Goal: Task Accomplishment & Management: Manage account settings

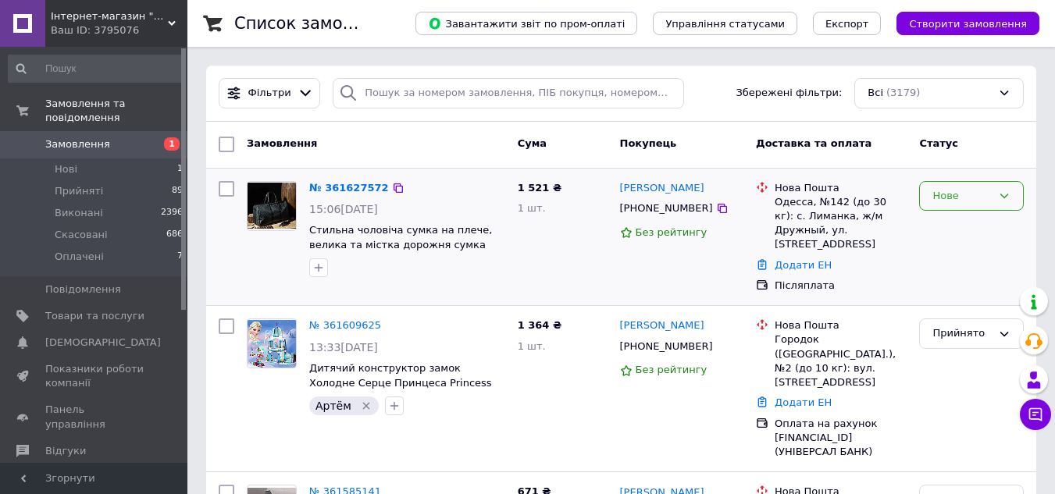
click at [992, 198] on div "Нове" at bounding box center [971, 196] width 105 height 30
click at [958, 230] on li "Прийнято" at bounding box center [971, 228] width 103 height 29
drag, startPoint x: 350, startPoint y: 183, endPoint x: 409, endPoint y: 183, distance: 59.3
click at [350, 183] on link "№ 361627572" at bounding box center [345, 188] width 72 height 12
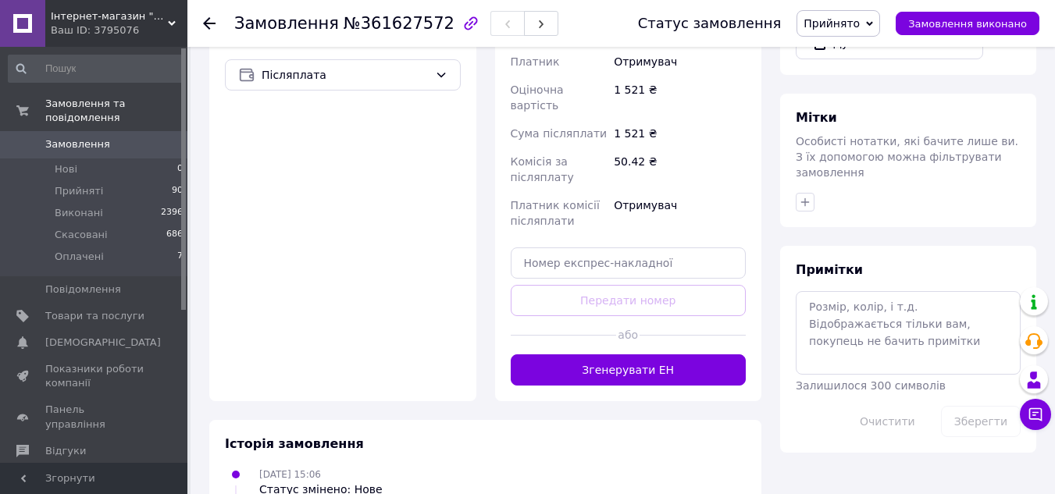
scroll to position [600, 0]
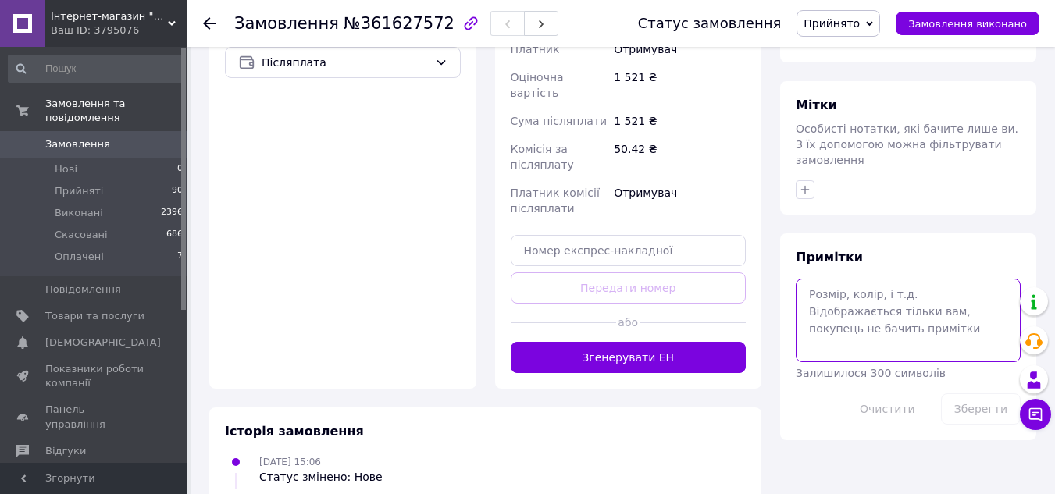
click at [841, 291] on textarea at bounding box center [908, 320] width 225 height 83
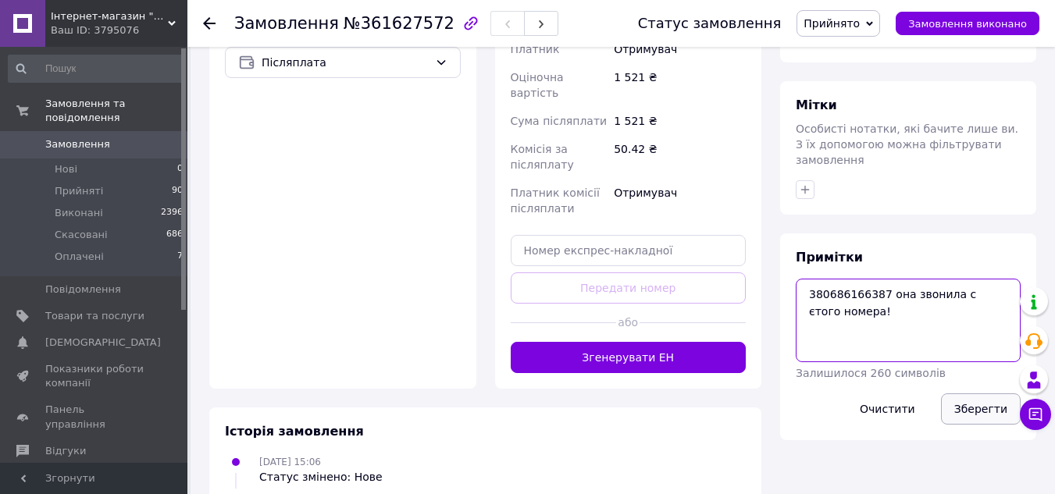
type textarea "380686166387 она звонила с єтого номера!"
drag, startPoint x: 969, startPoint y: 377, endPoint x: 964, endPoint y: 361, distance: 17.1
click at [970, 393] on button "Зберегти" at bounding box center [981, 408] width 80 height 31
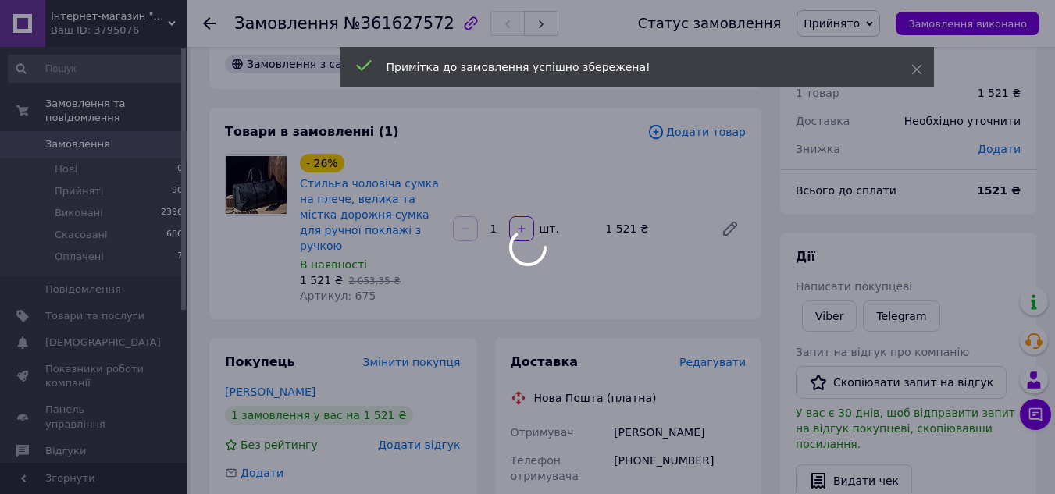
scroll to position [0, 0]
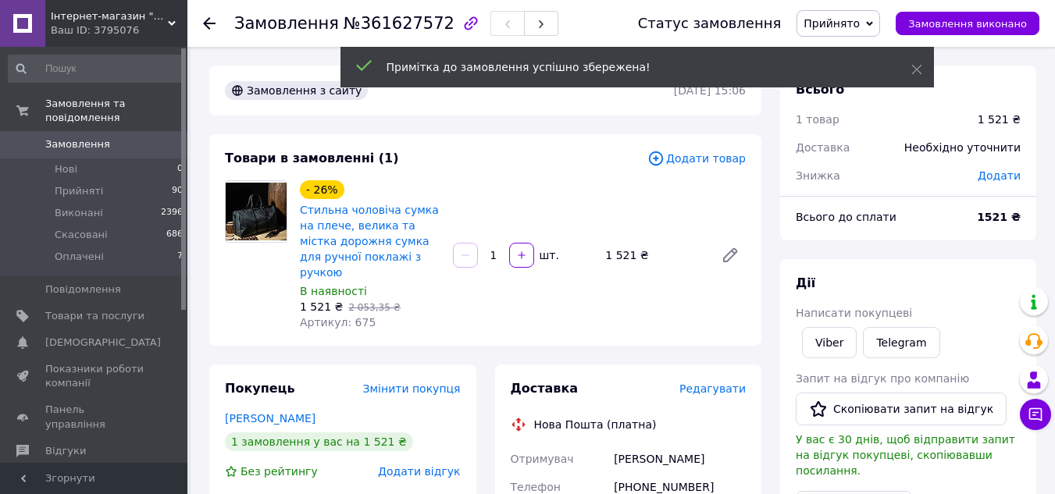
click at [80, 137] on span "Замовлення" at bounding box center [77, 144] width 65 height 14
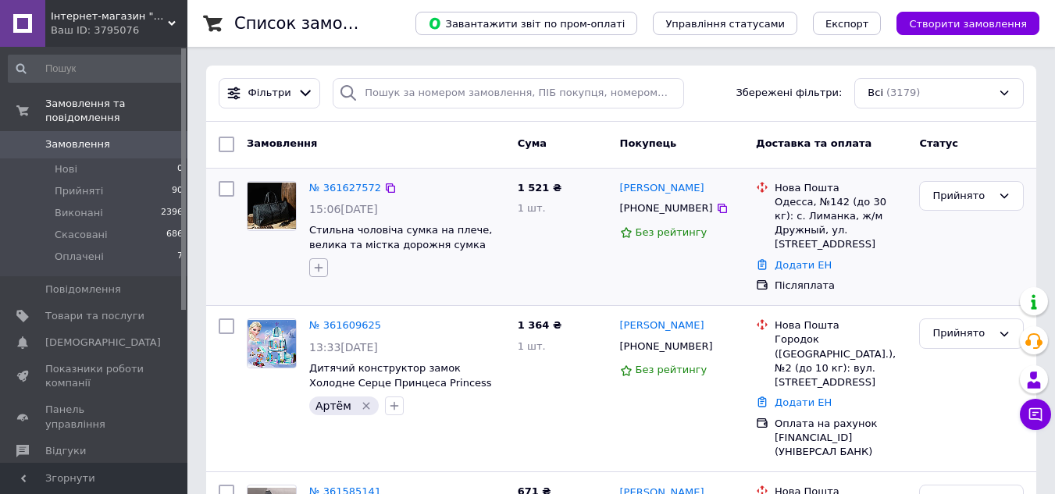
drag, startPoint x: 319, startPoint y: 263, endPoint x: 325, endPoint y: 269, distance: 8.3
click at [319, 263] on icon "button" at bounding box center [318, 268] width 12 height 12
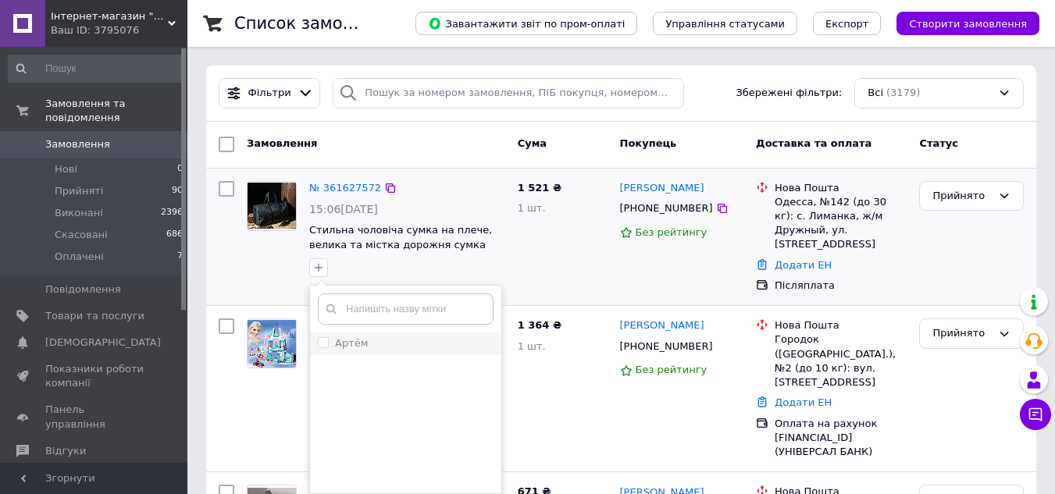
click at [323, 343] on input "Артём" at bounding box center [323, 342] width 10 height 10
checkbox input "true"
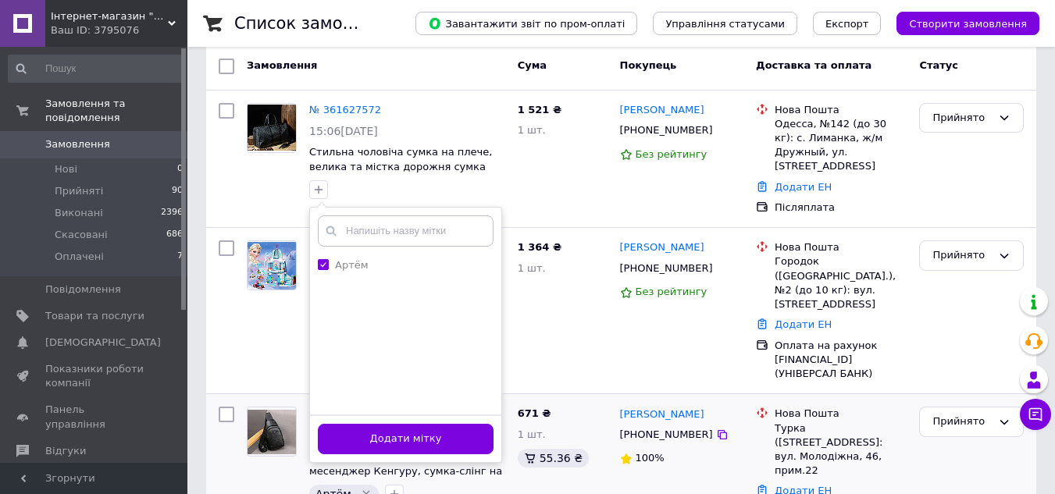
click at [419, 436] on button "Додати мітку" at bounding box center [406, 439] width 176 height 30
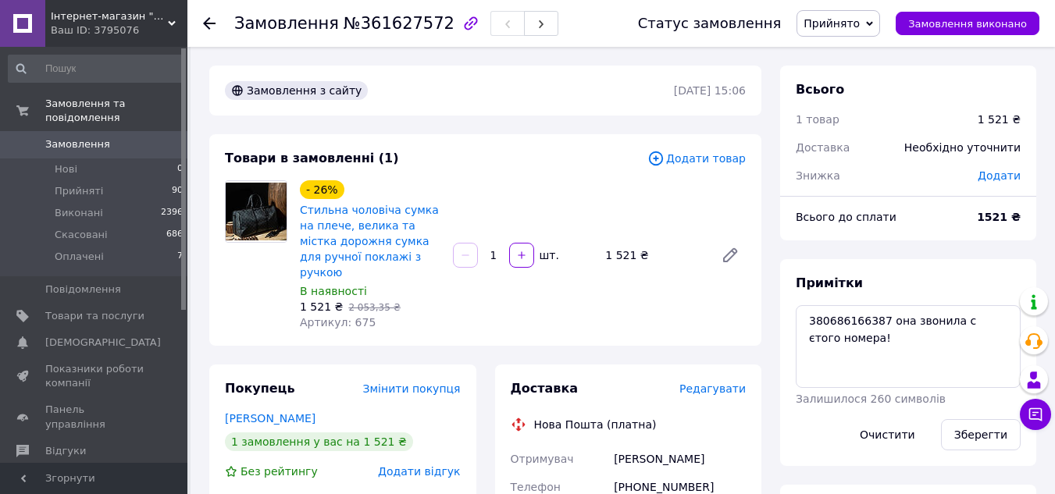
click at [347, 316] on span "Артикул: 675" at bounding box center [338, 322] width 76 height 12
click at [351, 316] on span "Артикул: 675" at bounding box center [338, 322] width 76 height 12
click at [356, 316] on span "Артикул: 675" at bounding box center [338, 322] width 76 height 12
copy span "675"
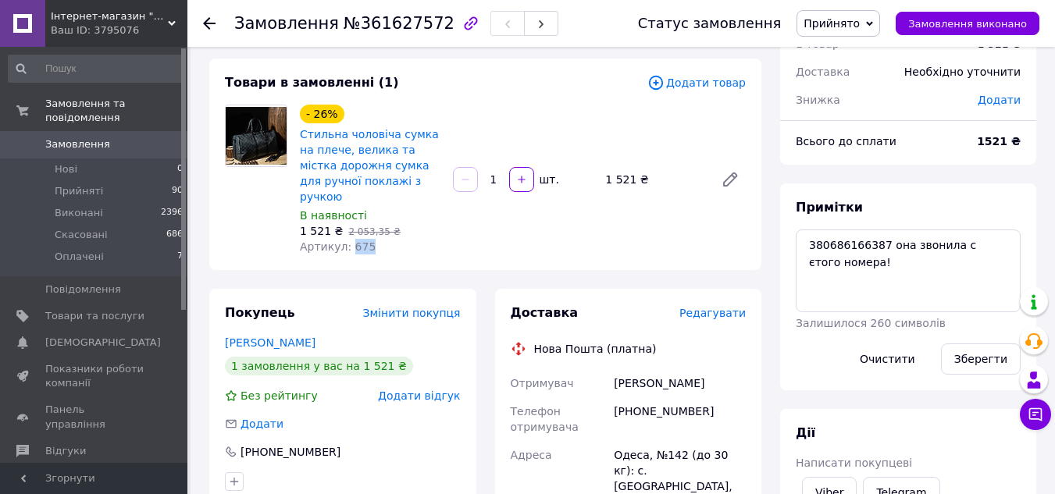
scroll to position [234, 0]
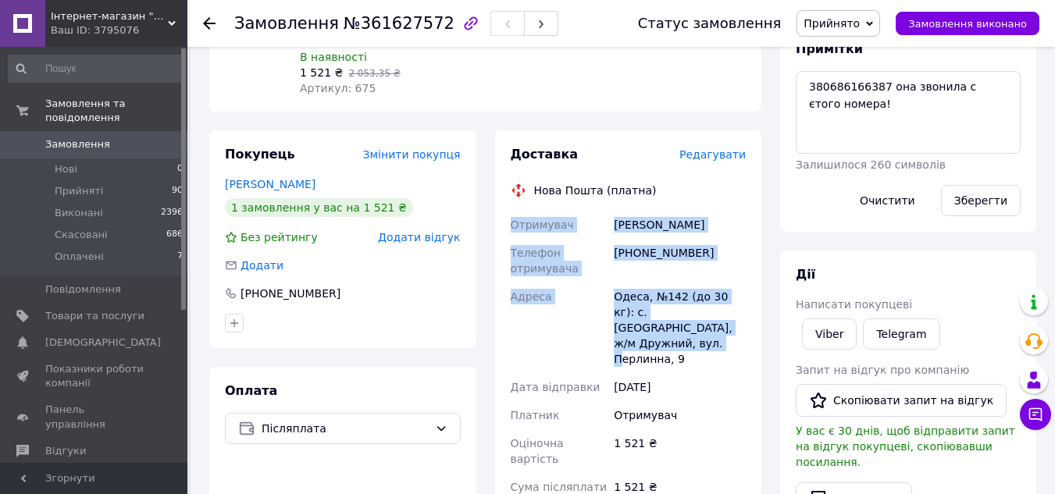
drag, startPoint x: 511, startPoint y: 210, endPoint x: 725, endPoint y: 310, distance: 236.1
click at [725, 310] on div "Отримувач Слупский Владислав Телефон отримувача +380636458265 Адреса Одеса, №14…" at bounding box center [628, 400] width 242 height 378
copy div "Отримувач Слупский Владислав Телефон отримувача +380636458265 Адреса Одеса, №14…"
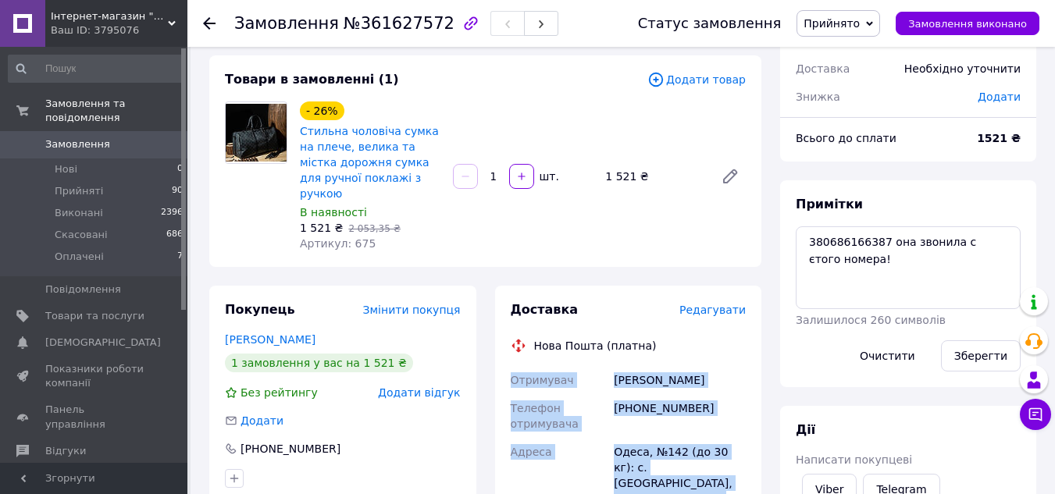
scroll to position [78, 0]
click at [648, 395] on div "[PHONE_NUMBER]" at bounding box center [680, 417] width 138 height 44
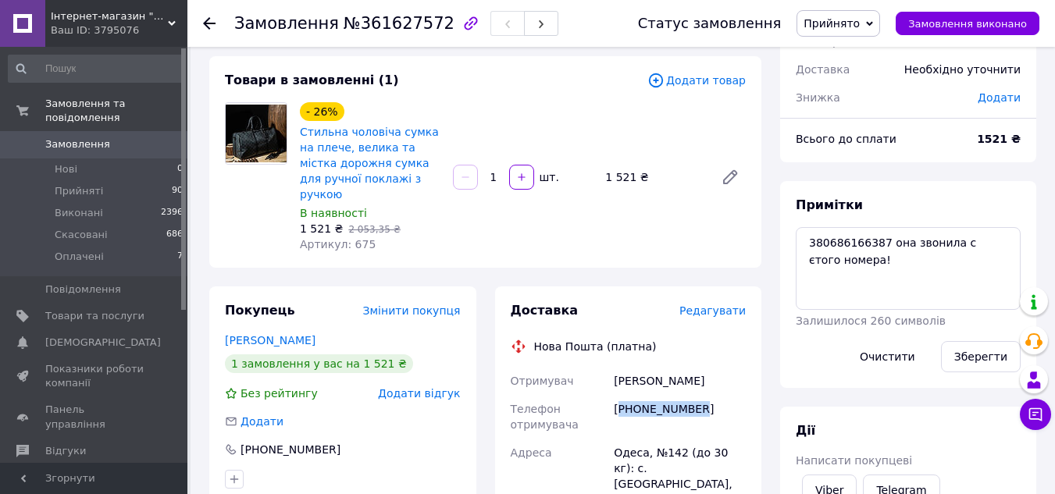
click at [648, 395] on div "[PHONE_NUMBER]" at bounding box center [680, 417] width 138 height 44
drag, startPoint x: 728, startPoint y: 357, endPoint x: 611, endPoint y: 365, distance: 117.4
click at [611, 367] on div "Слупский Владислав" at bounding box center [680, 381] width 138 height 28
copy div "Слупский Владислав"
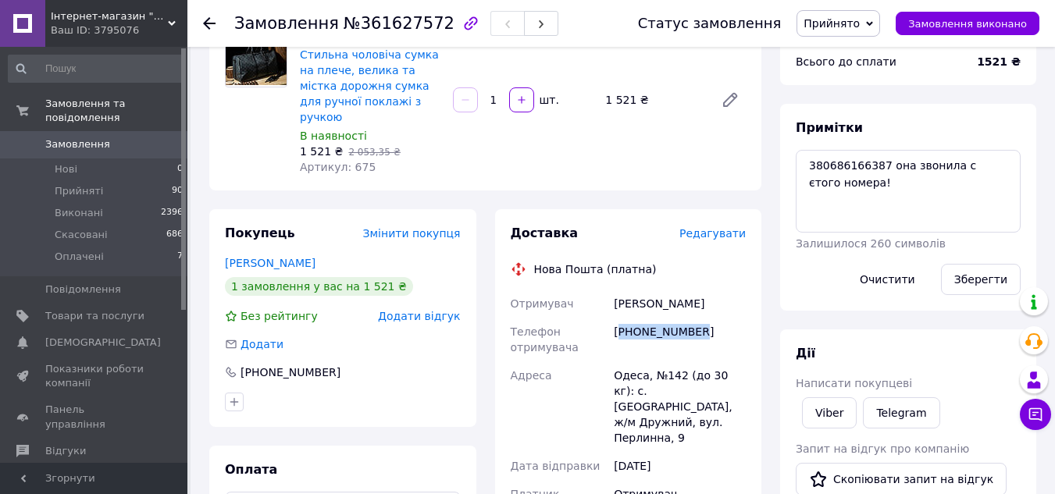
scroll to position [156, 0]
click at [660, 317] on div "[PHONE_NUMBER]" at bounding box center [680, 339] width 138 height 44
copy div "380636458265"
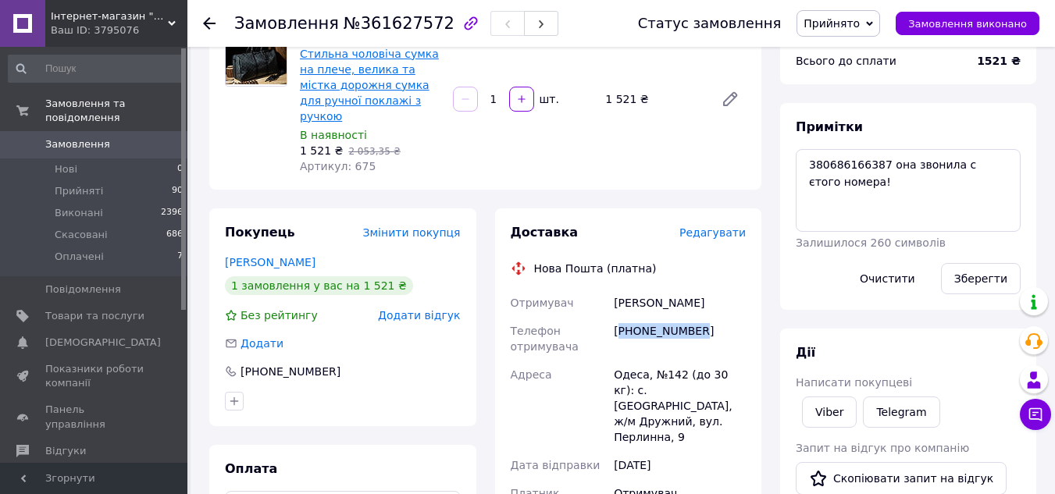
click at [374, 84] on link "Стильна чоловіча сумка на плече, велика та містка дорожня сумка для ручної покл…" at bounding box center [369, 85] width 139 height 75
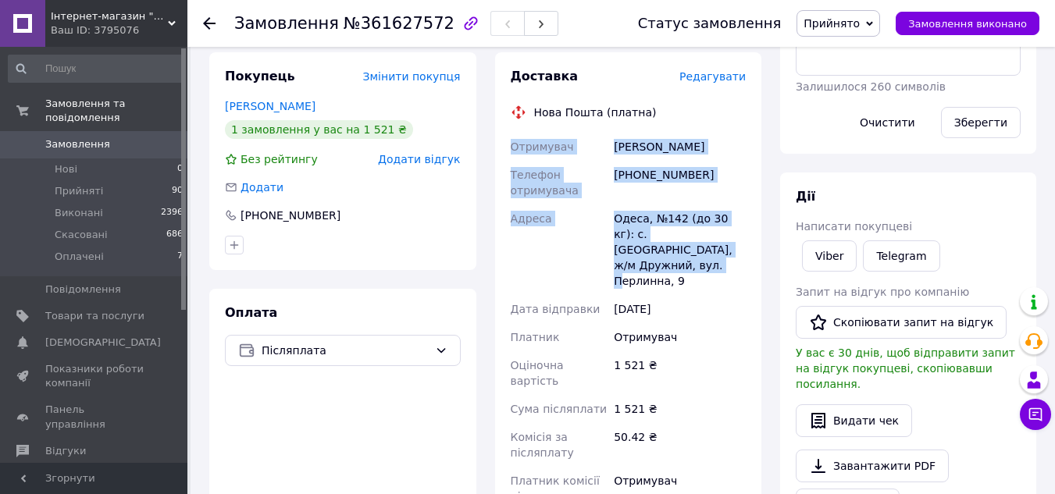
drag, startPoint x: 512, startPoint y: 130, endPoint x: 724, endPoint y: 228, distance: 233.0
click at [724, 228] on div "Отримувач Слупский Владислав Телефон отримувача +380636458265 Адреса Одеса, №14…" at bounding box center [628, 322] width 242 height 378
copy div "Отримувач Слупский Владислав Телефон отримувача +380636458265 Адреса Одеса, №14…"
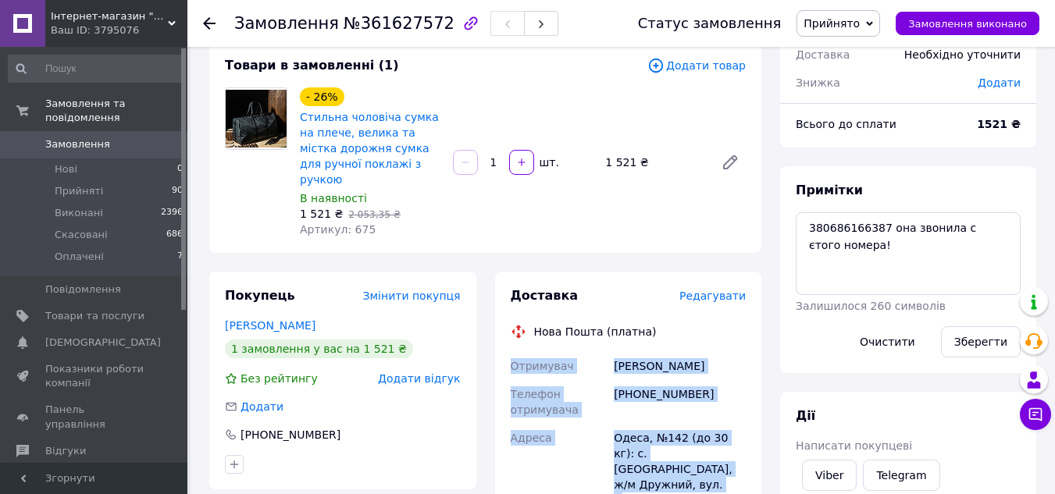
scroll to position [78, 0]
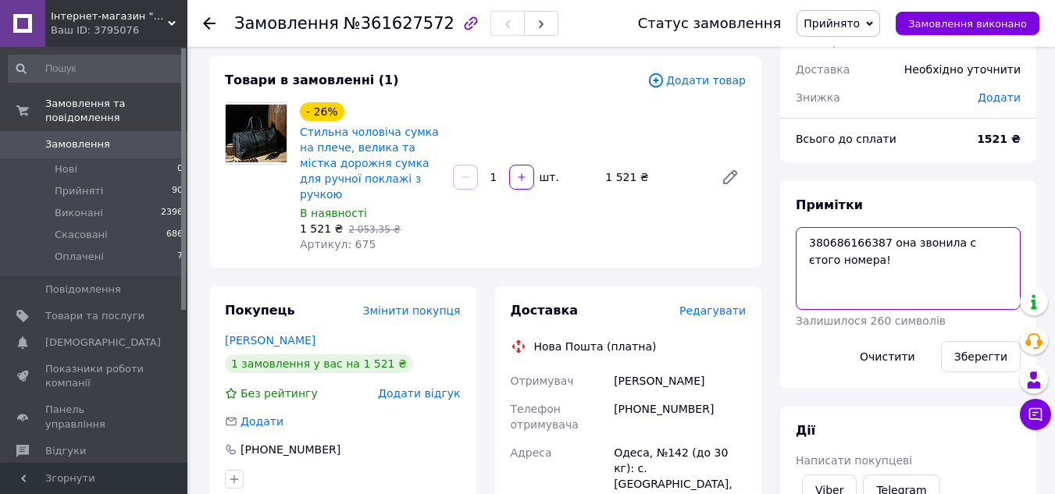
click at [999, 244] on textarea "380686166387 она звонила с єтого номера!" at bounding box center [908, 268] width 225 height 83
click at [898, 270] on textarea "380686166387 она звонила с єтого номера!" at bounding box center [908, 268] width 225 height 83
type textarea "380686166387 она звонила с єтого номера! написал передал"
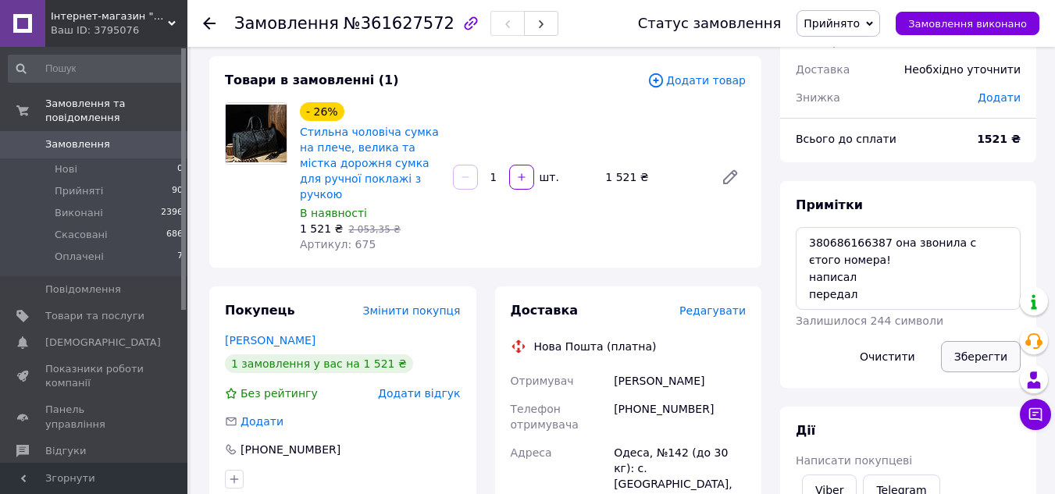
click at [988, 359] on button "Зберегти" at bounding box center [981, 356] width 80 height 31
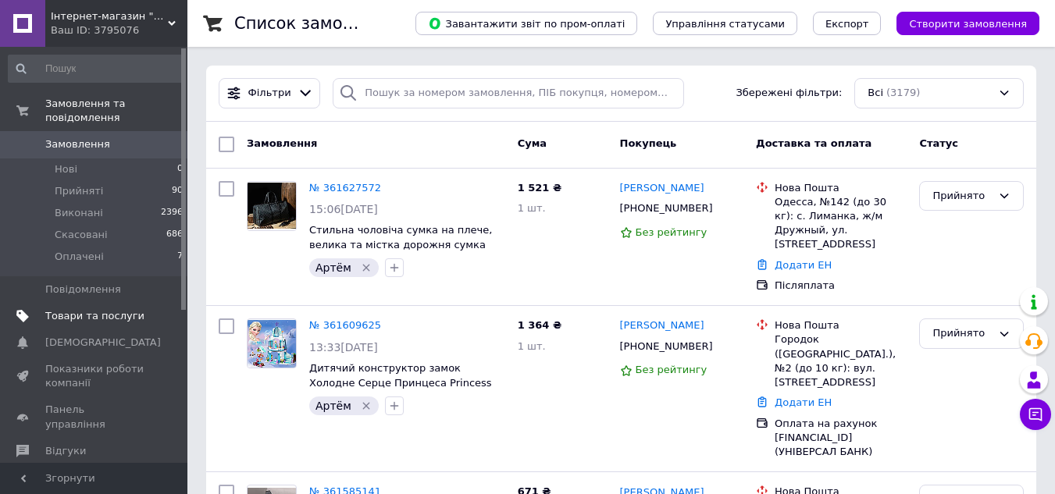
click at [98, 309] on span "Товари та послуги" at bounding box center [94, 316] width 99 height 14
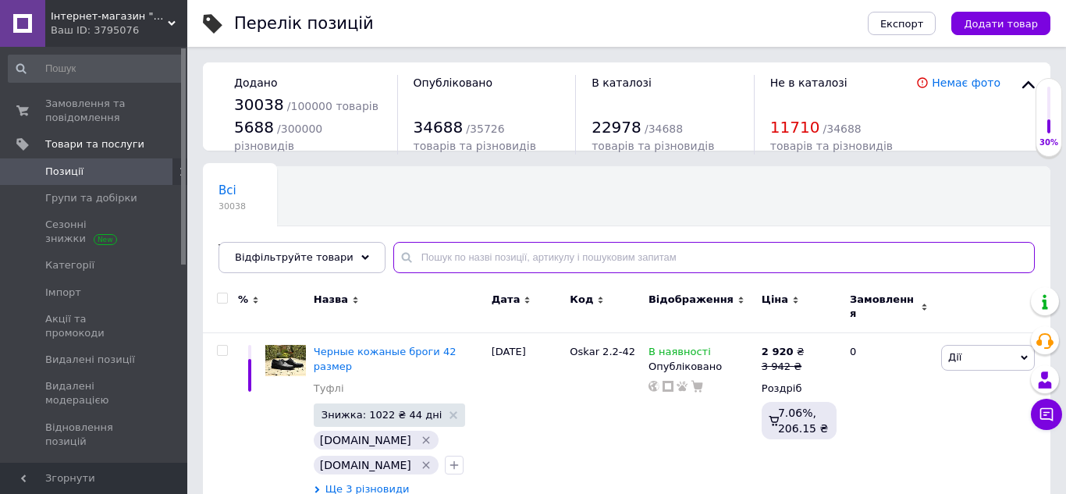
click at [437, 258] on input "text" at bounding box center [714, 257] width 642 height 31
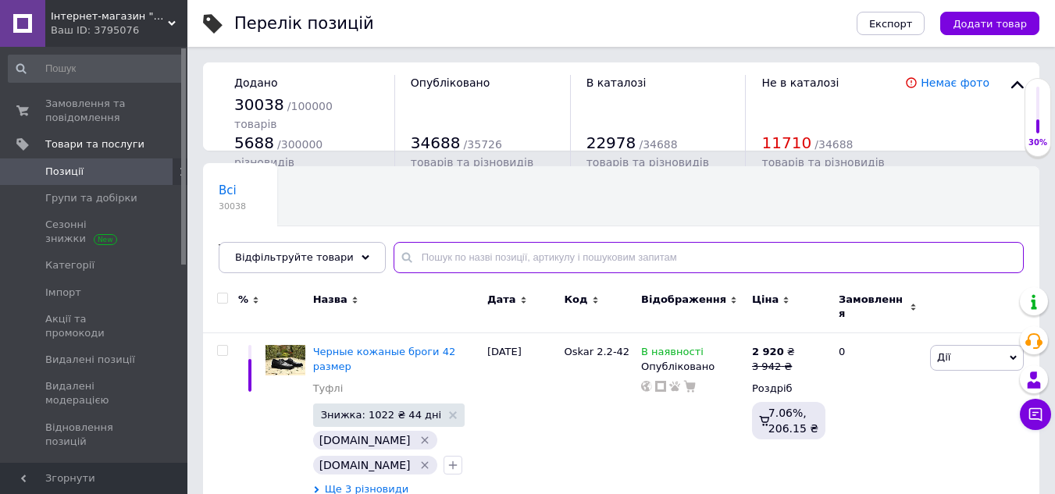
paste input "Модна жіноча сумочка під рептилію на плече, невелика сумка зміїна екошкіра черв…"
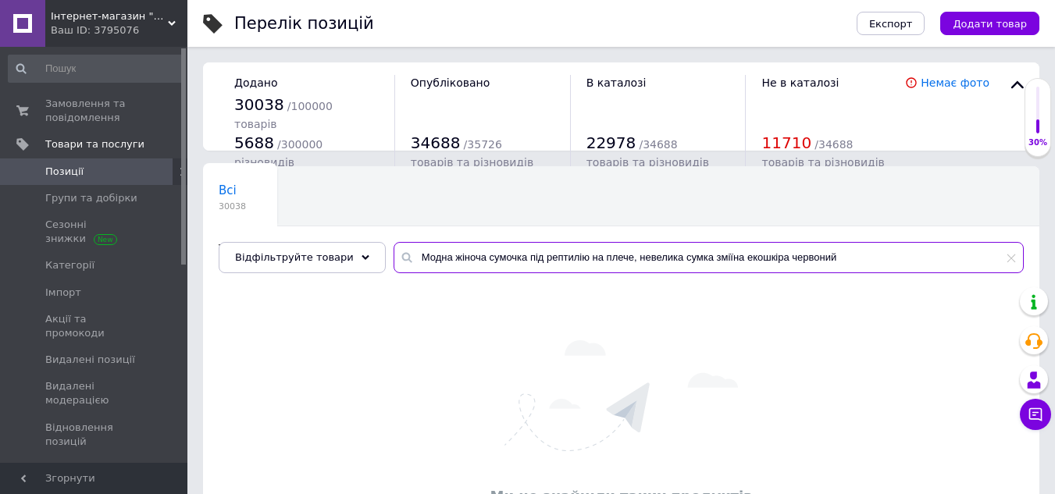
click at [800, 258] on input "Модна жіноча сумочка під рептилію на плече, невелика сумка зміїна екошкіра черв…" at bounding box center [708, 257] width 630 height 31
drag, startPoint x: 782, startPoint y: 260, endPoint x: 621, endPoint y: 258, distance: 160.1
click at [621, 258] on input "Модна жіноча сумочка під рептилію на плече, невелика сумка зміїна екошкіра" at bounding box center [708, 257] width 630 height 31
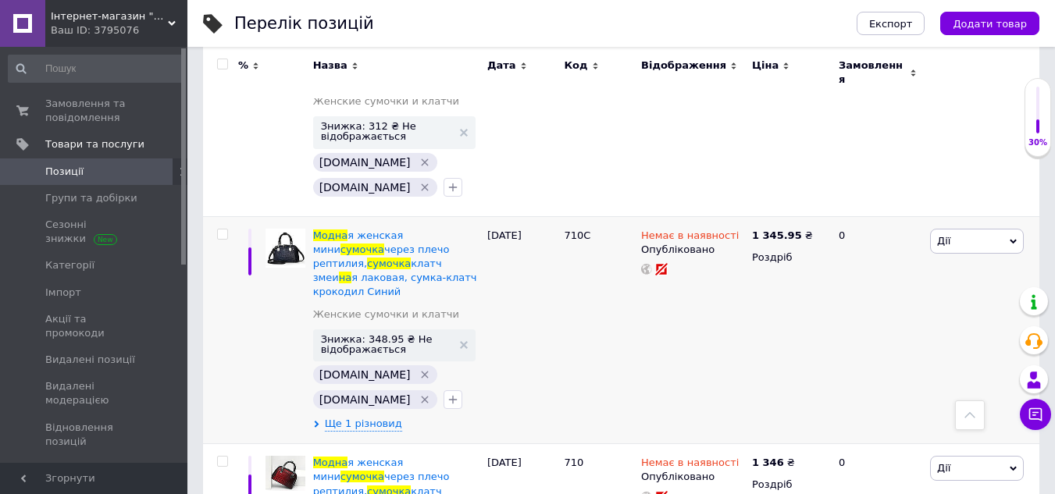
scroll to position [547, 0]
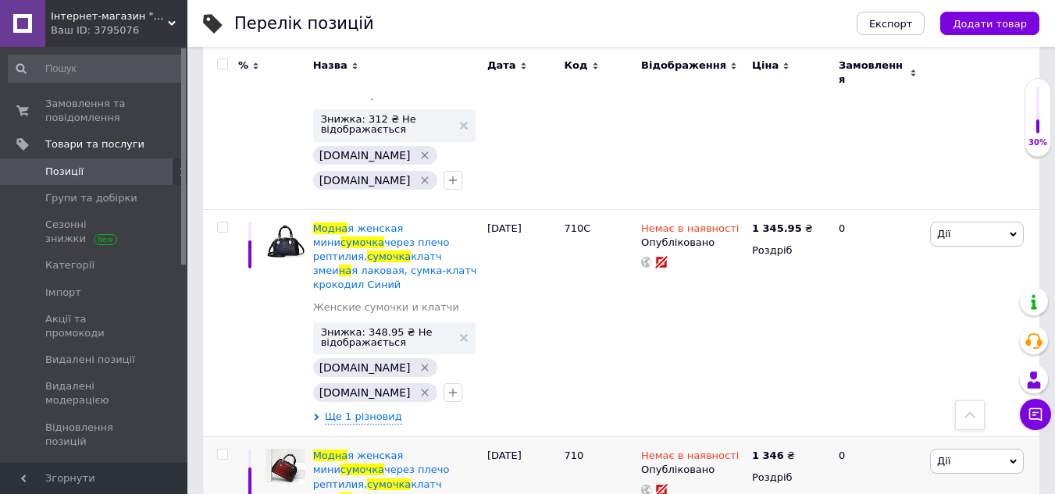
type input "Модна жіноча сумочка під рептилію на плече"
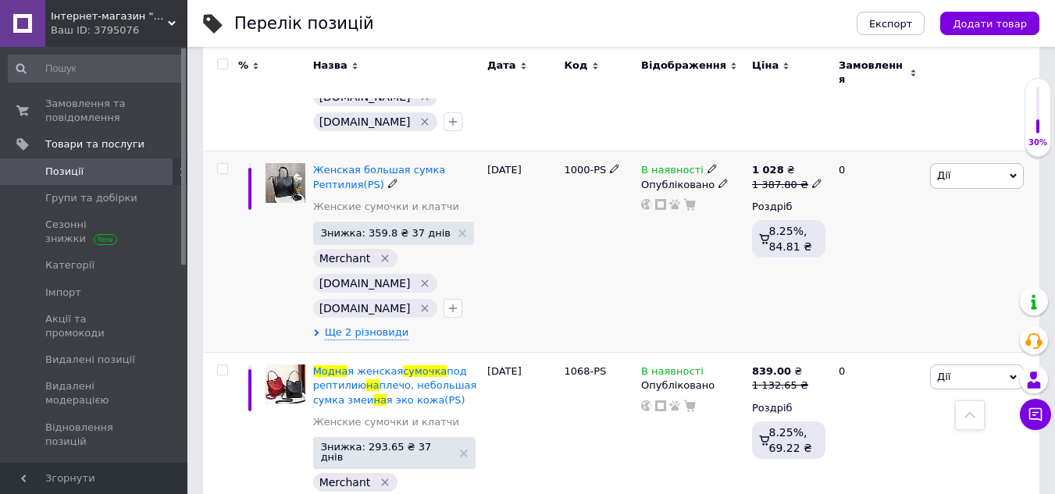
scroll to position [1868, 0]
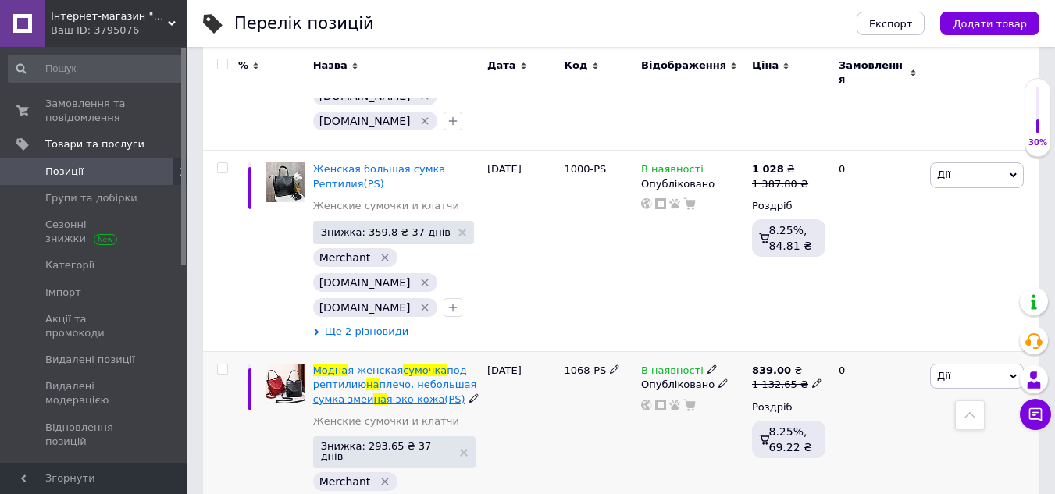
click at [373, 379] on span "плечо, небольшая сумка змеи" at bounding box center [395, 392] width 164 height 26
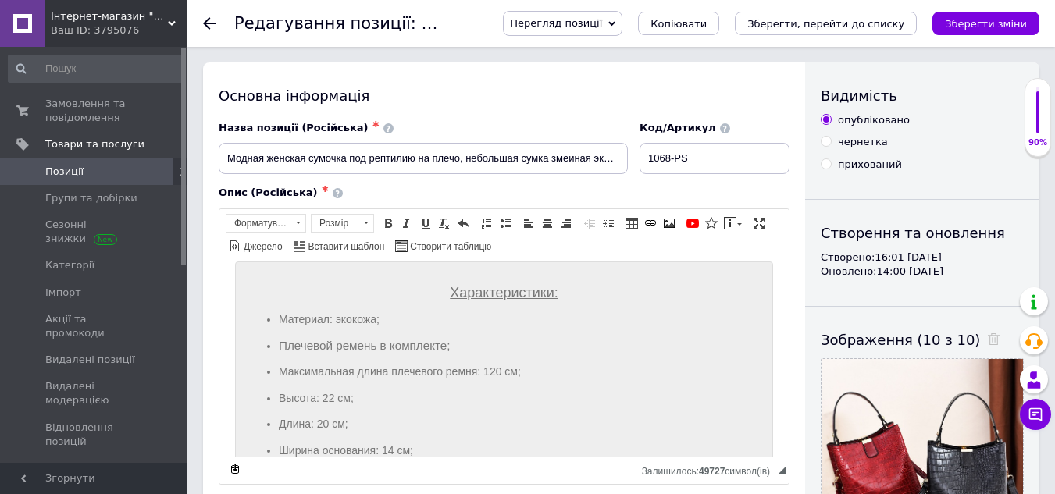
scroll to position [129, 0]
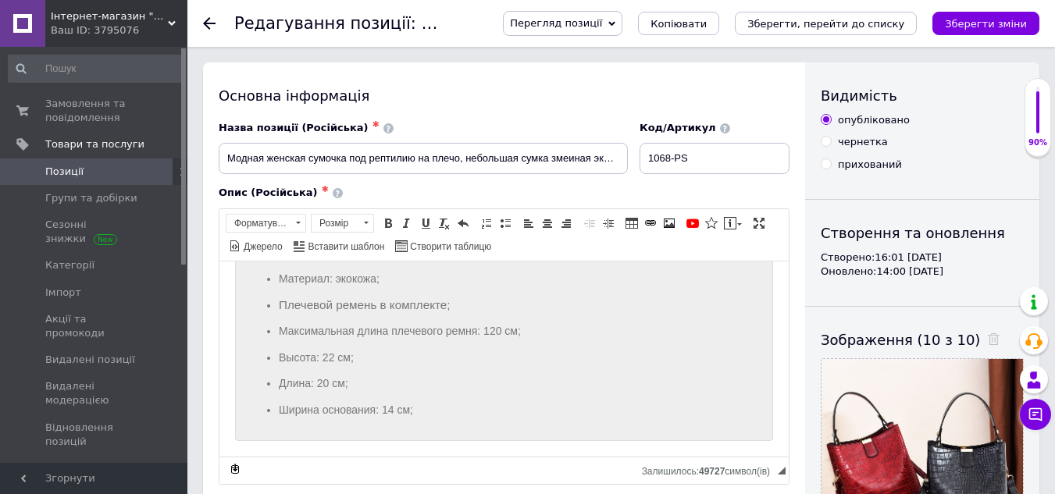
click at [211, 17] on icon at bounding box center [209, 23] width 12 height 12
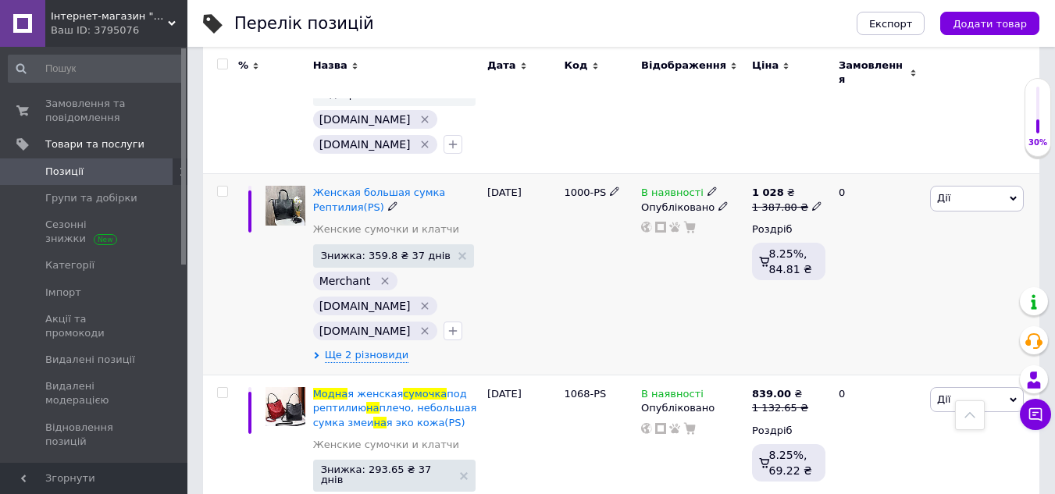
scroll to position [1868, 0]
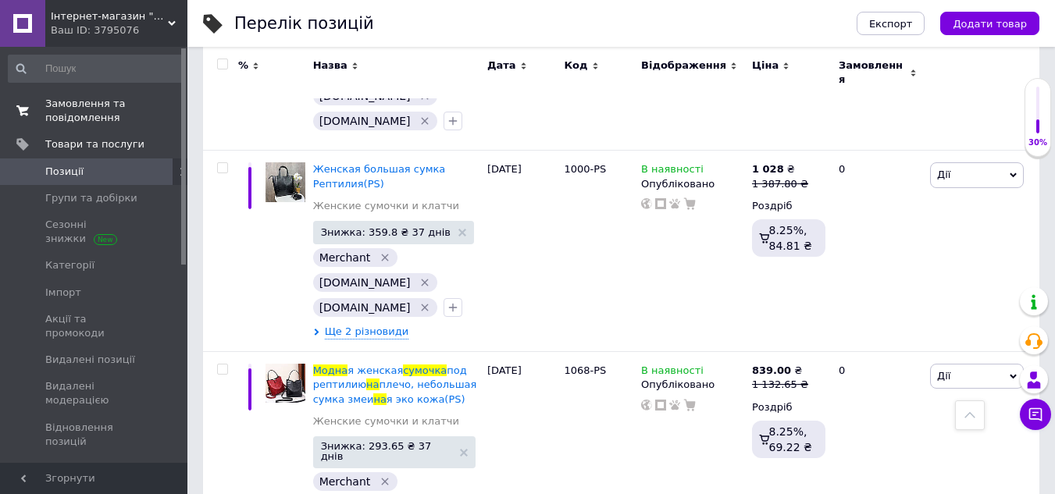
drag, startPoint x: 77, startPoint y: 116, endPoint x: 80, endPoint y: 103, distance: 13.5
click at [77, 116] on span "Замовлення та повідомлення" at bounding box center [94, 111] width 99 height 28
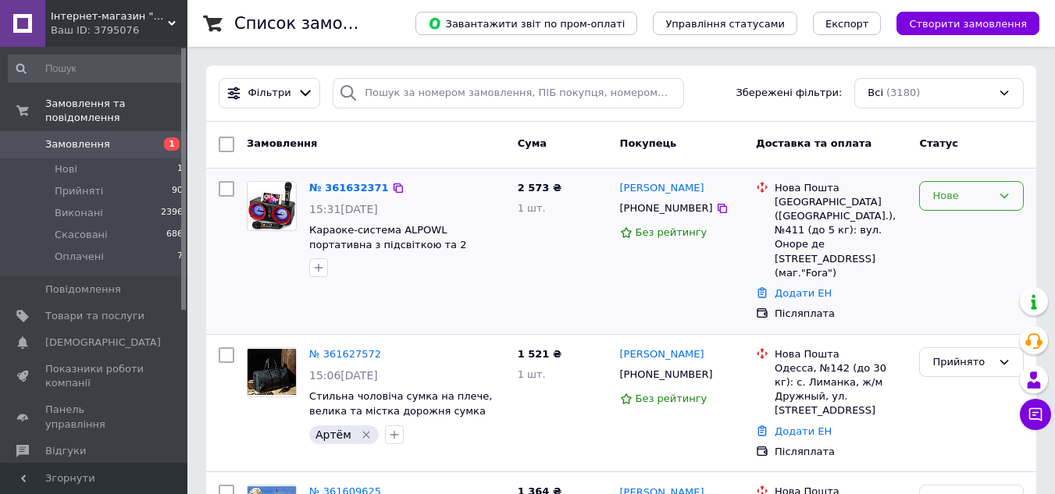
click at [1004, 198] on icon at bounding box center [1004, 196] width 9 height 5
click at [949, 223] on li "Прийнято" at bounding box center [971, 228] width 103 height 29
click at [319, 269] on icon "button" at bounding box center [318, 268] width 12 height 12
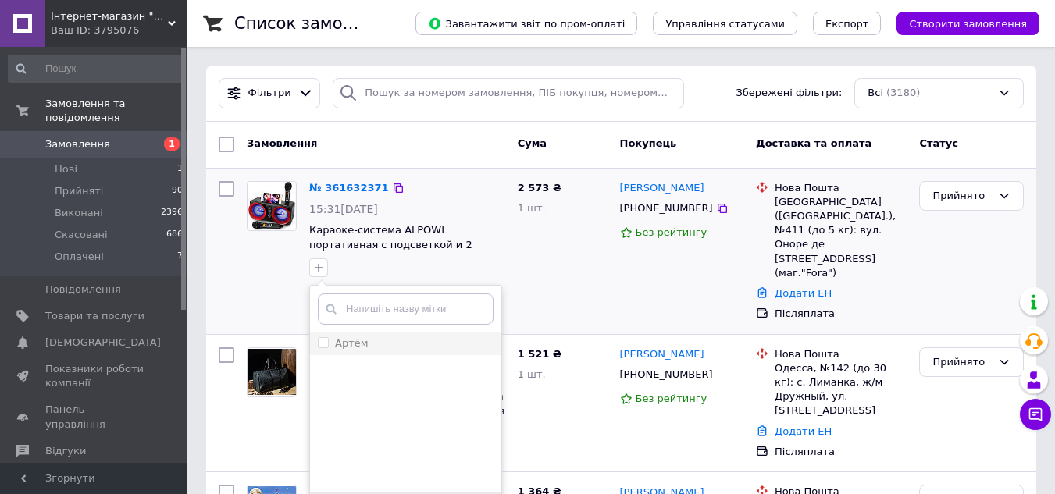
click at [323, 347] on input "Артём" at bounding box center [323, 342] width 10 height 10
checkbox input "true"
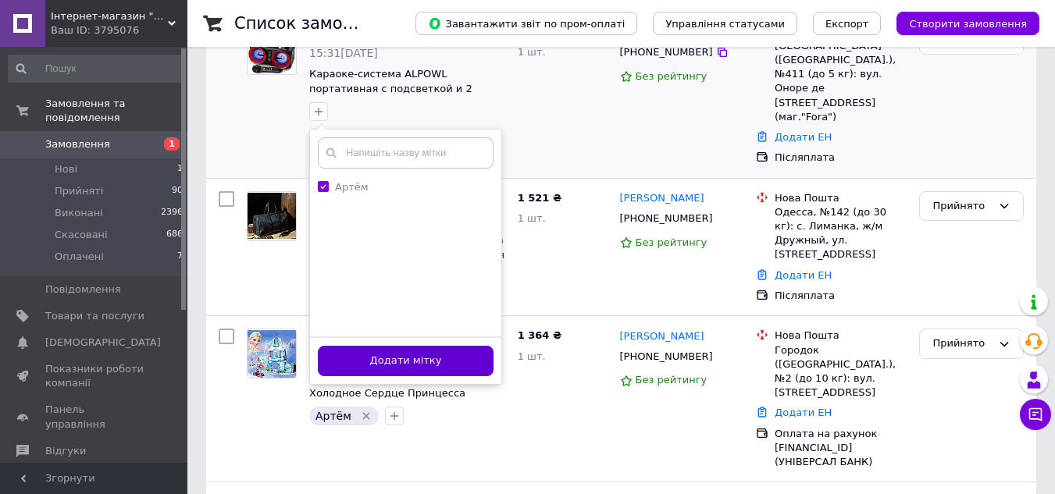
click at [413, 360] on button "Додати мітку" at bounding box center [406, 361] width 176 height 30
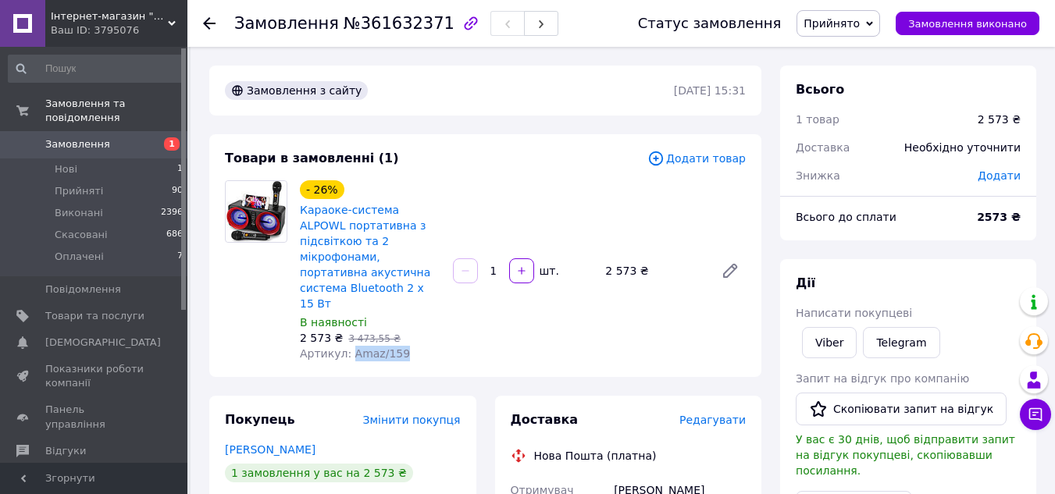
drag, startPoint x: 408, startPoint y: 322, endPoint x: 347, endPoint y: 326, distance: 60.2
click at [347, 346] on div "Артикул: Amaz/159" at bounding box center [370, 354] width 141 height 16
copy span "Amaz/159"
click at [621, 182] on div "- 26% Караоке-система ALPOWL портативна з підсвіткою та 2 мікрофонами, портатив…" at bounding box center [523, 270] width 458 height 187
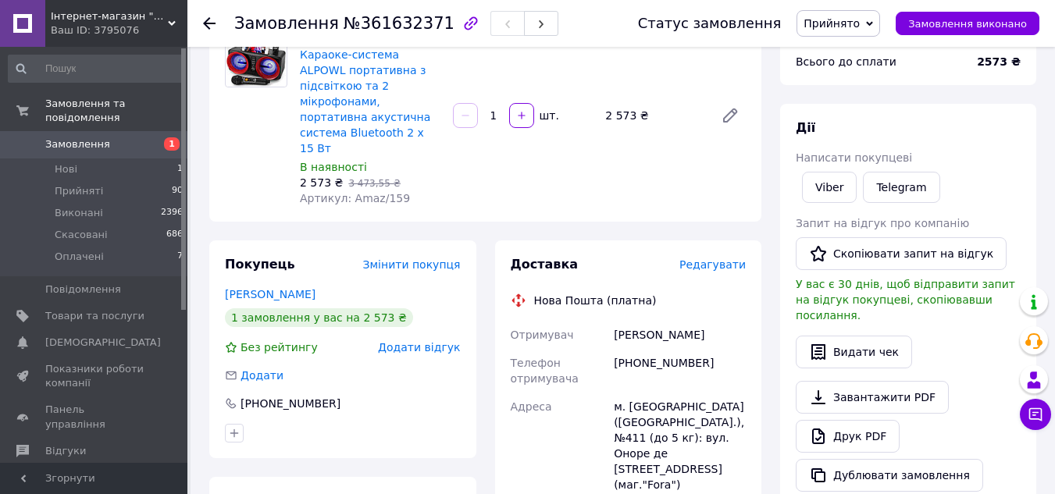
scroll to position [156, 0]
click at [678, 348] on div "[PHONE_NUMBER]" at bounding box center [680, 370] width 138 height 44
copy div "380963332206"
click at [644, 167] on div "- 26% Караоке-система ALPOWL портативна з підсвіткою та 2 мікрофонами, портатив…" at bounding box center [523, 114] width 458 height 187
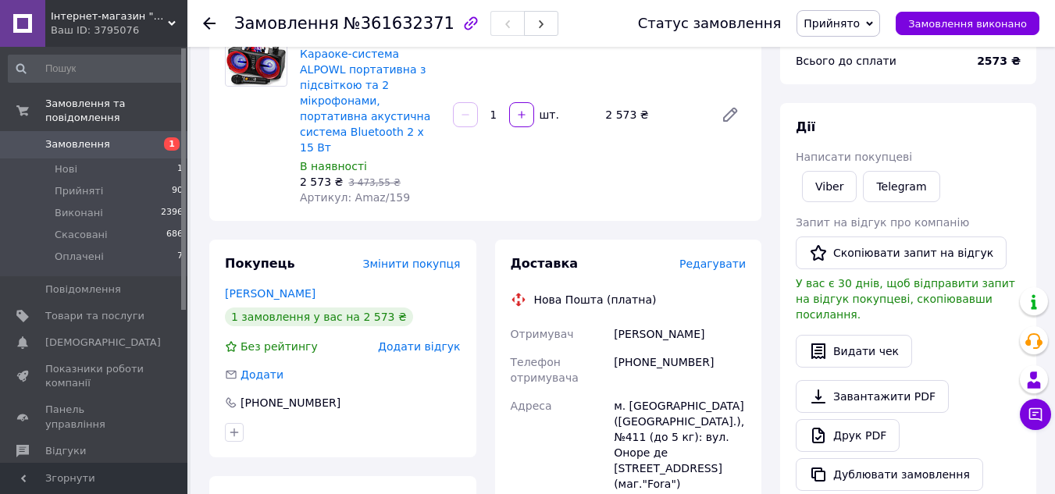
click at [662, 348] on div "[PHONE_NUMBER]" at bounding box center [680, 370] width 138 height 44
copy div "380963332206"
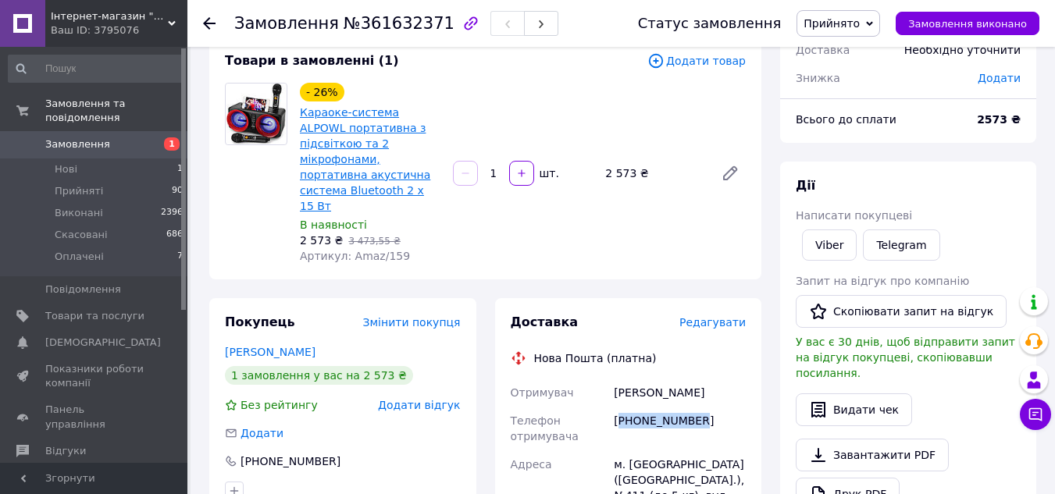
scroll to position [0, 0]
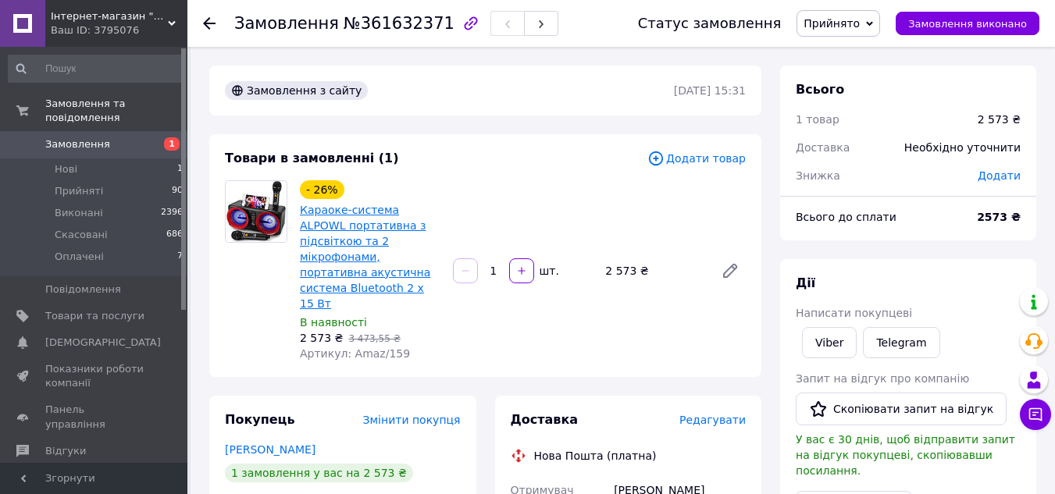
click at [354, 230] on link "Караоке-система ALPOWL портативна з підсвіткою та 2 мікрофонами, портативна аку…" at bounding box center [365, 257] width 130 height 106
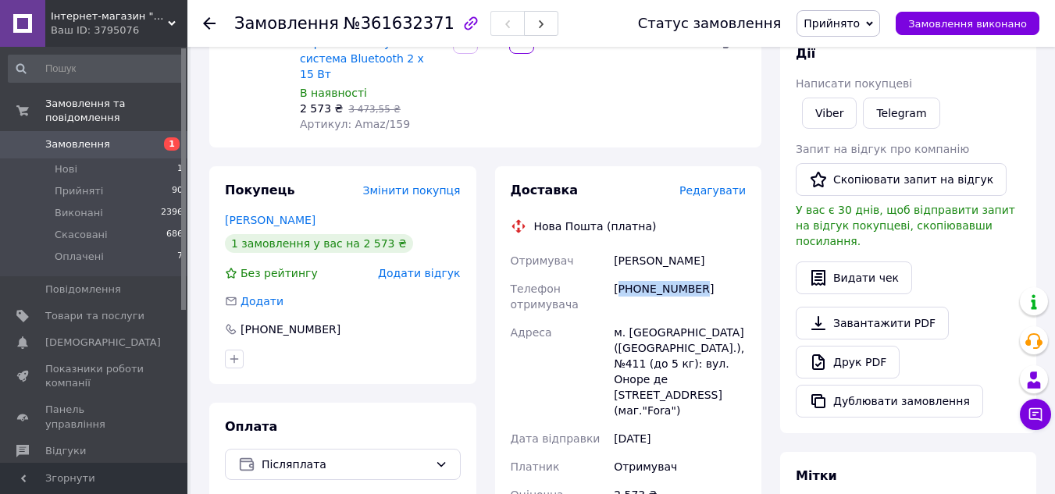
scroll to position [468, 0]
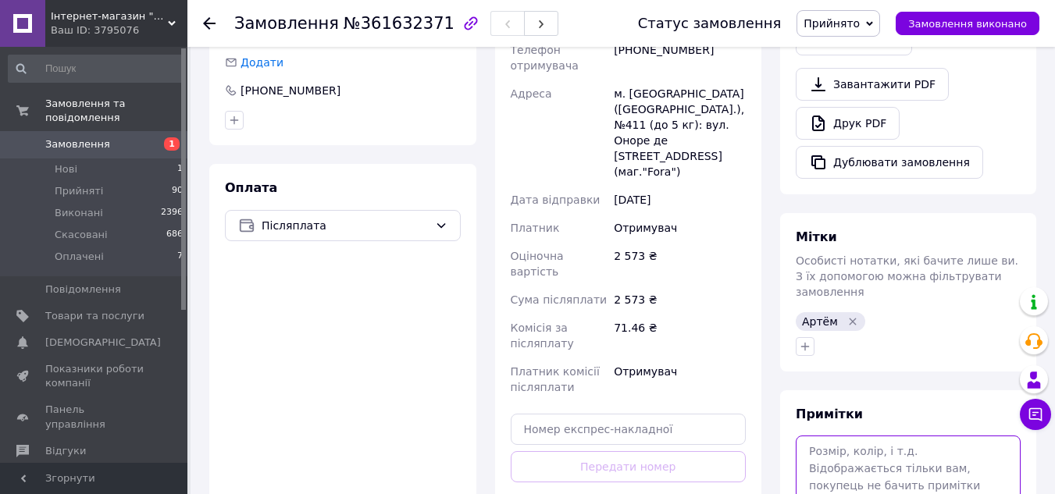
click at [863, 436] on textarea at bounding box center [908, 477] width 225 height 83
click at [812, 436] on textarea "енаписал" at bounding box center [908, 477] width 225 height 83
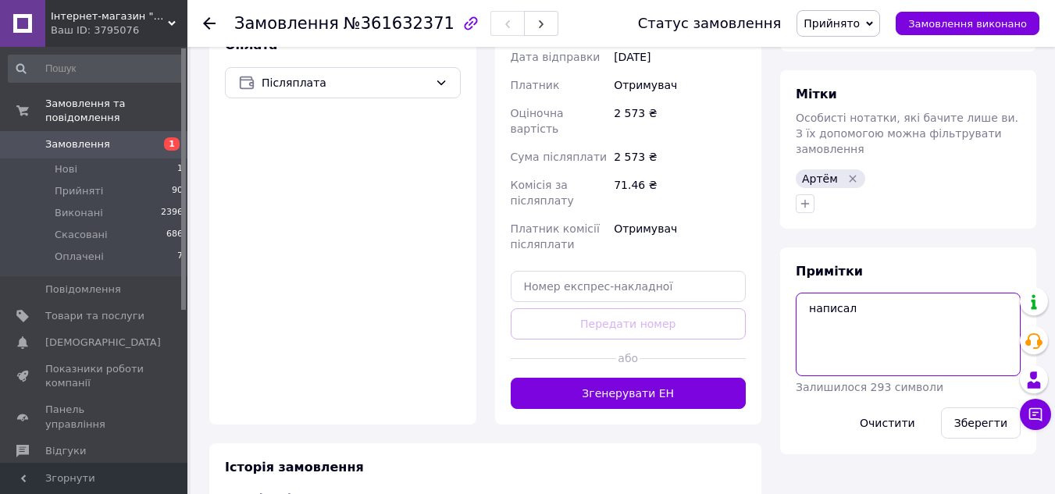
scroll to position [625, 0]
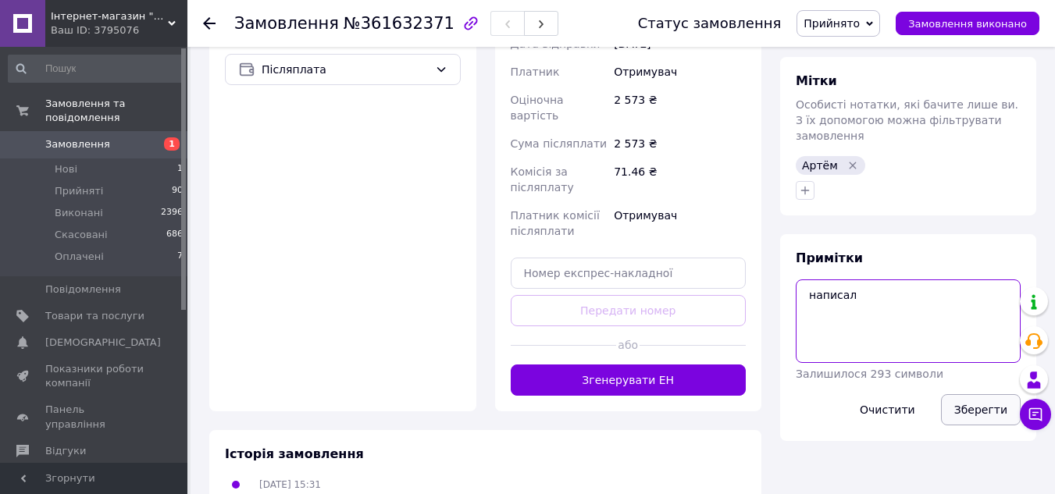
type textarea "написал"
click at [985, 394] on button "Зберегти" at bounding box center [981, 409] width 80 height 31
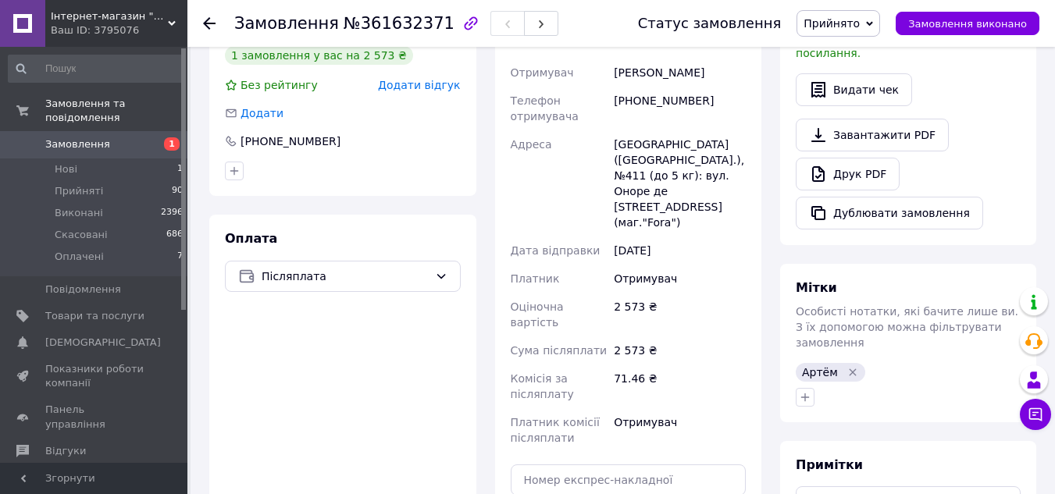
scroll to position [390, 0]
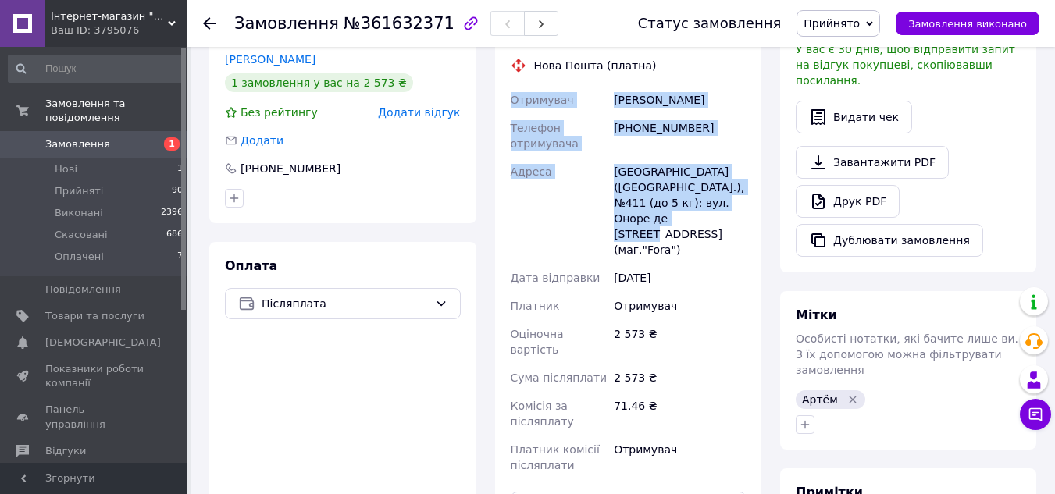
drag, startPoint x: 511, startPoint y: 67, endPoint x: 678, endPoint y: 191, distance: 208.8
click at [678, 191] on div "Отримувач [PERSON_NAME] Телефон отримувача [PHONE_NUMBER] [GEOGRAPHIC_DATA] [GE…" at bounding box center [628, 282] width 242 height 393
copy div "Отримувач [PERSON_NAME] Телефон отримувача [PHONE_NUMBER] [GEOGRAPHIC_DATA] [GE…"
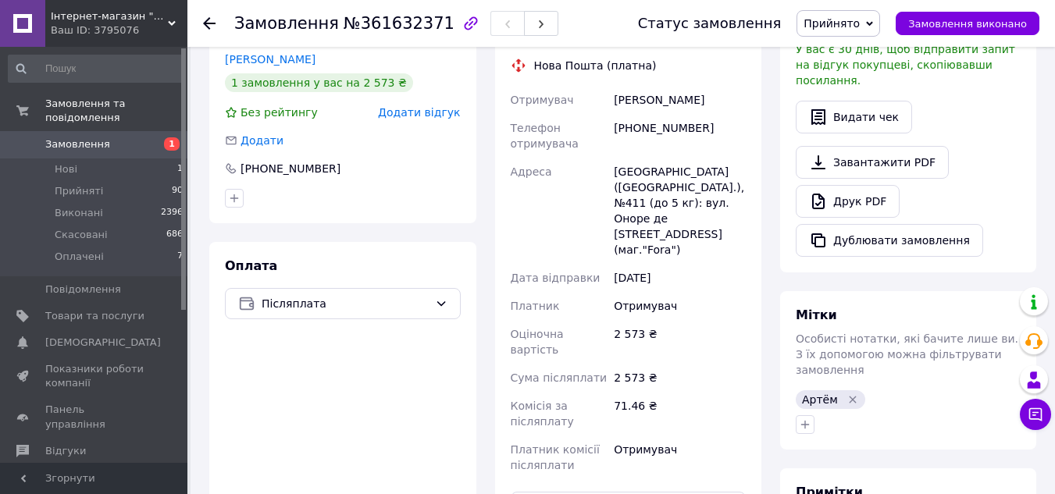
click at [705, 436] on div "Отримувач" at bounding box center [680, 458] width 138 height 44
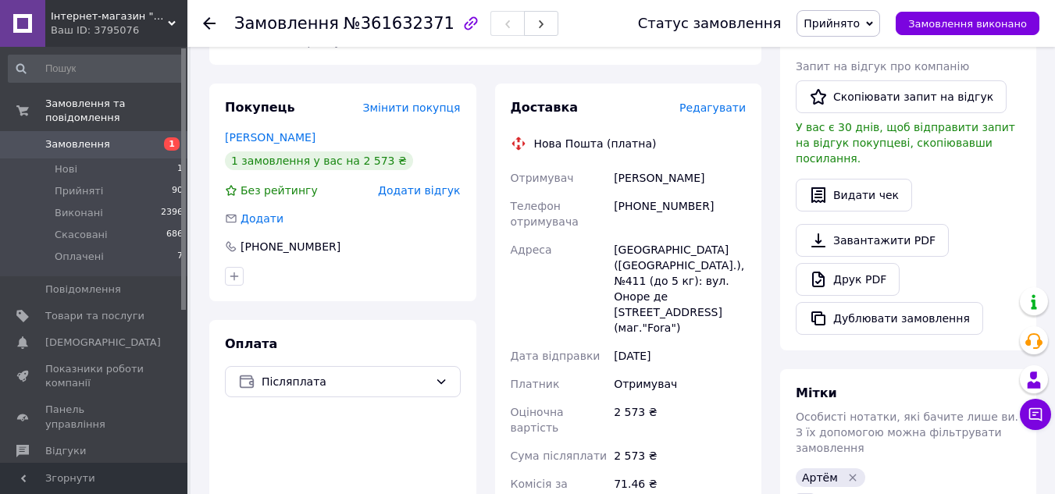
scroll to position [0, 0]
